Goal: Complete application form

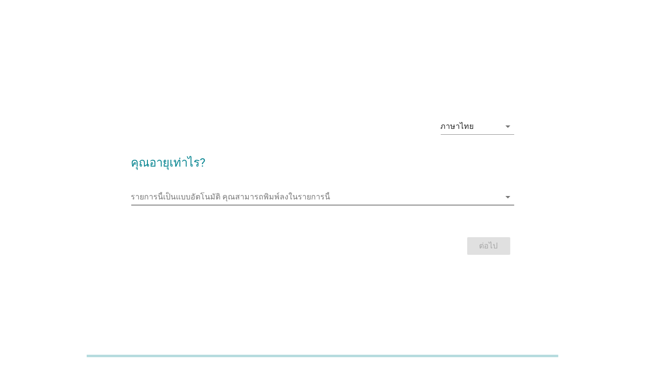
click at [433, 205] on div "รายการนี้เป็นแบบอัตโนมัติ [PERSON_NAME]พิมพ์ลงในรายการนี้ arrow_drop_down" at bounding box center [322, 197] width 383 height 16
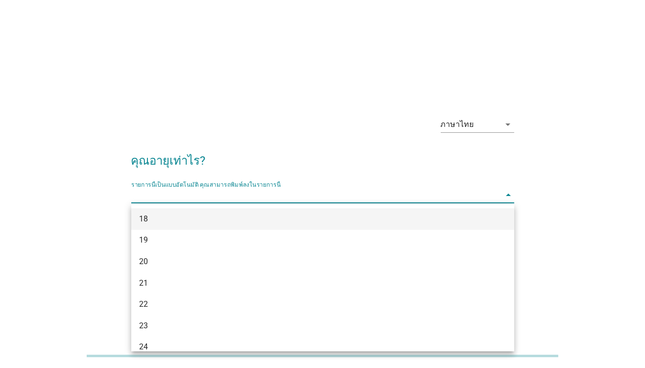
click at [394, 218] on div "18" at bounding box center [307, 219] width 337 height 12
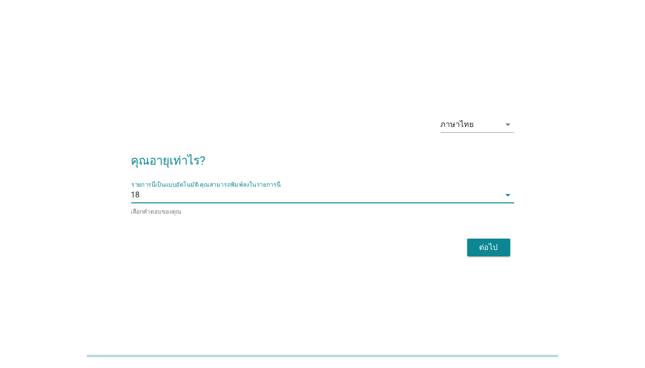
click at [486, 245] on div "ต่อไป" at bounding box center [488, 247] width 27 height 12
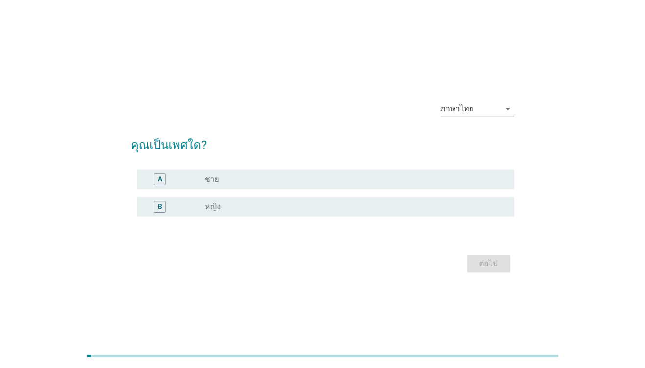
click at [469, 198] on div "B radio_button_unchecked หญิง" at bounding box center [325, 207] width 377 height 20
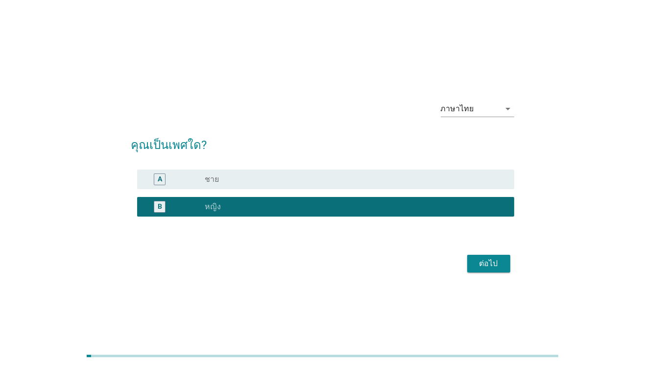
click at [486, 187] on div "A radio_button_unchecked ชาย" at bounding box center [325, 179] width 377 height 20
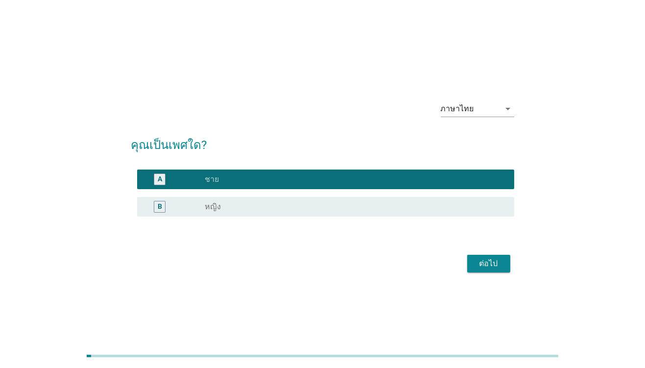
click at [502, 268] on div "ต่อไป" at bounding box center [488, 264] width 27 height 12
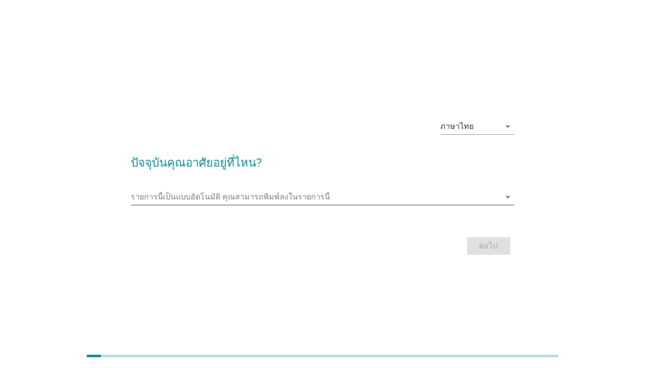
click at [471, 198] on input "รายการนี้เป็นแบบอัตโนมัติ คุณสามารถพิมพ์ลงในรายการนี้" at bounding box center [315, 197] width 369 height 16
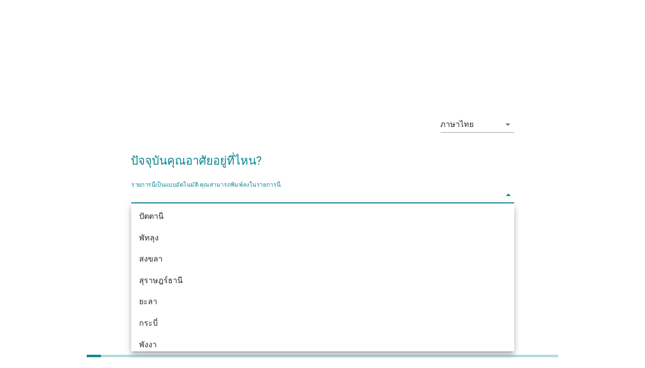
scroll to position [1411, 0]
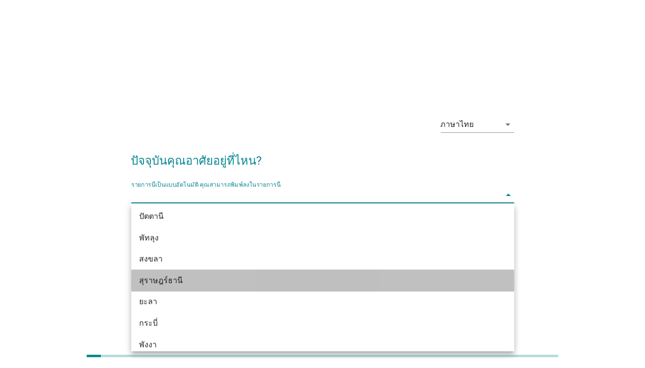
click at [369, 284] on div "สุราษฎร์ธานี" at bounding box center [307, 281] width 337 height 12
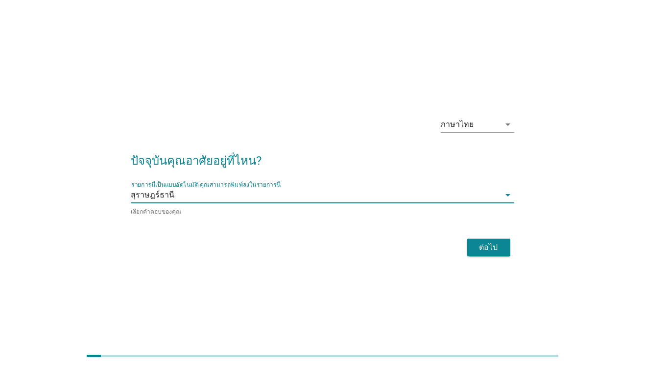
click at [500, 239] on button "ต่อไป" at bounding box center [488, 247] width 43 height 18
